Goal: Navigation & Orientation: Find specific page/section

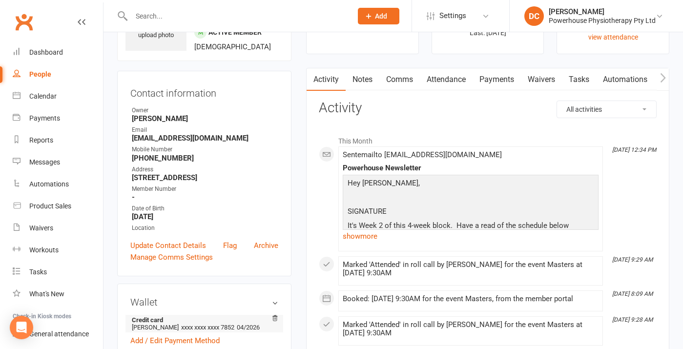
scroll to position [61, 0]
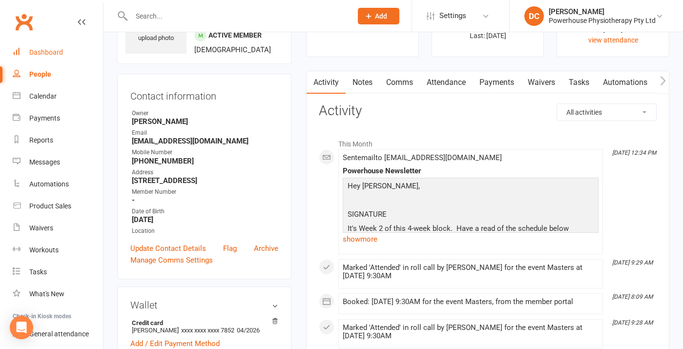
click at [59, 51] on div "Dashboard" at bounding box center [46, 52] width 34 height 8
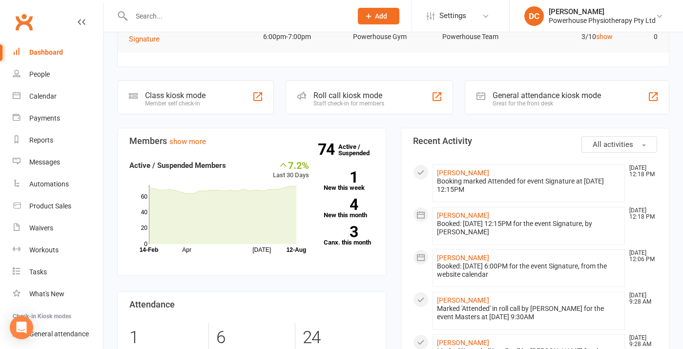
scroll to position [232, 0]
click at [45, 97] on div "Calendar" at bounding box center [42, 96] width 27 height 8
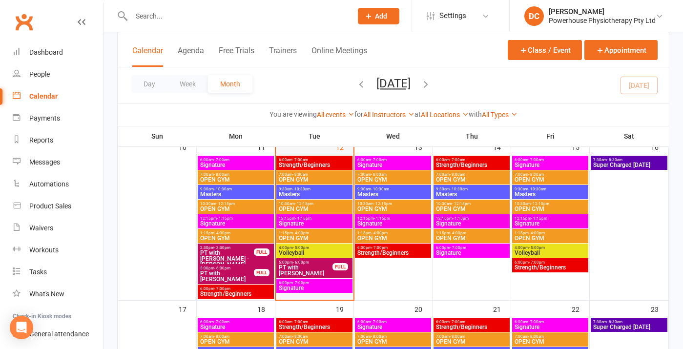
scroll to position [387, 0]
